Goal: Transaction & Acquisition: Purchase product/service

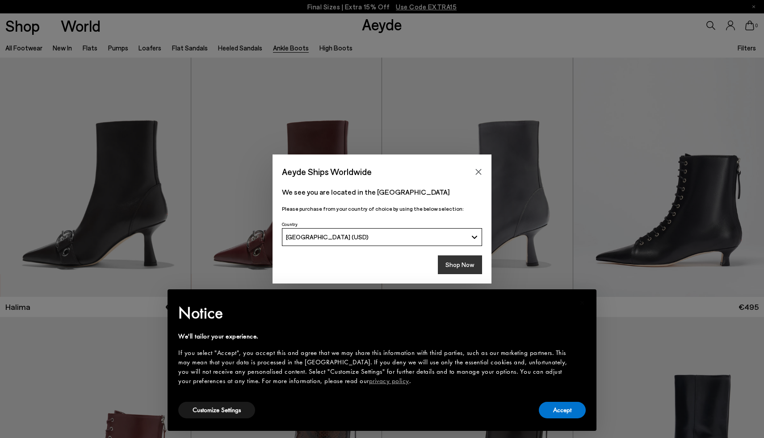
click at [457, 266] on button "Shop Now" at bounding box center [460, 264] width 44 height 19
click at [559, 412] on button "Accept" at bounding box center [562, 410] width 47 height 17
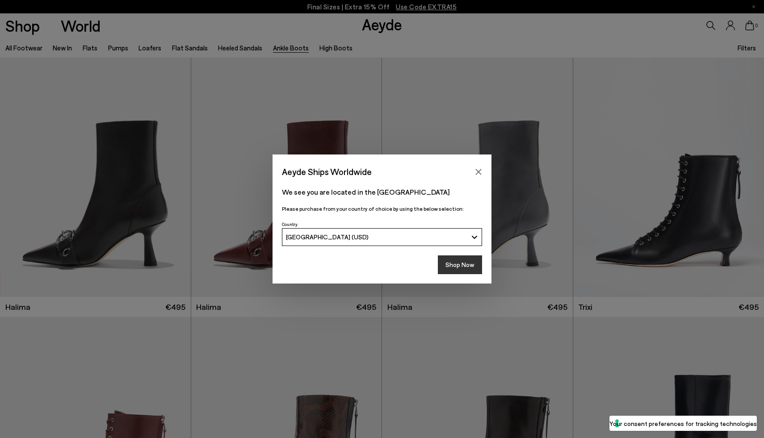
click at [464, 265] on button "Shop Now" at bounding box center [460, 264] width 44 height 19
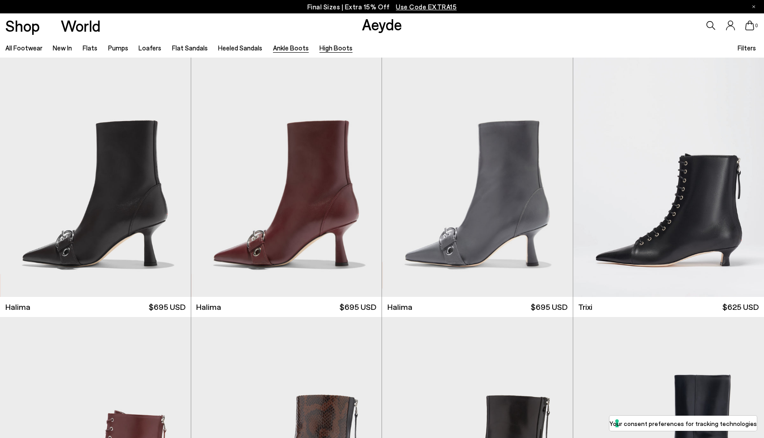
click at [324, 45] on link "High Boots" at bounding box center [335, 48] width 33 height 8
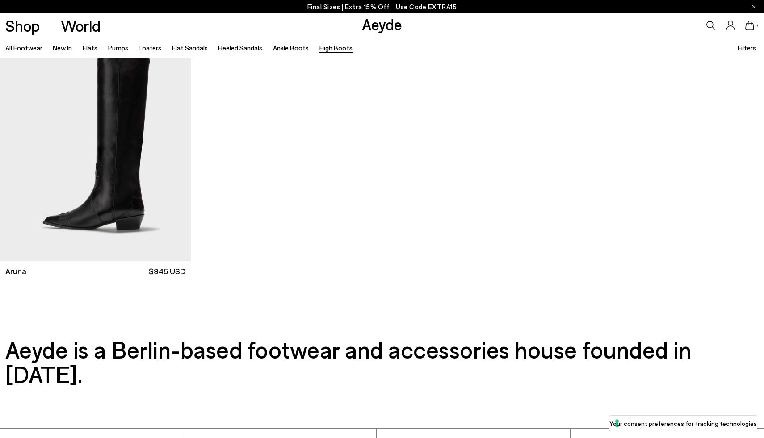
scroll to position [744, 0]
